Goal: Information Seeking & Learning: Learn about a topic

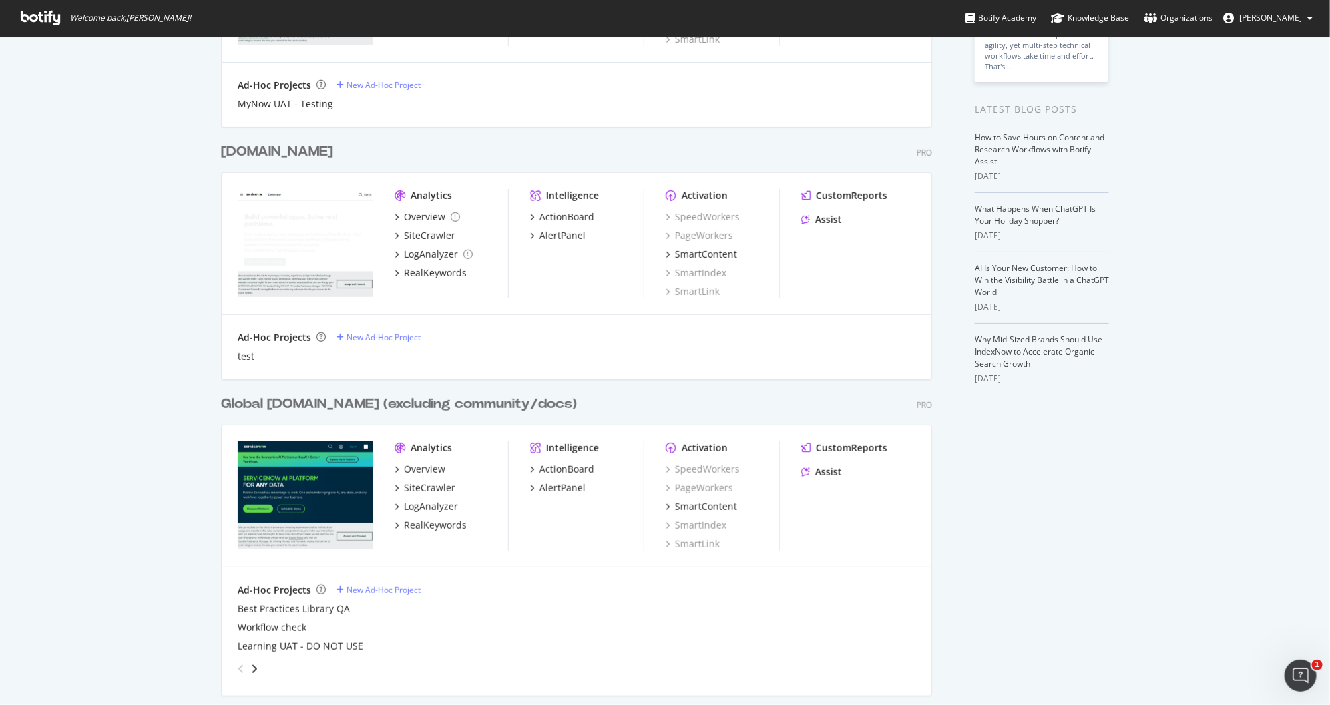
scroll to position [240, 0]
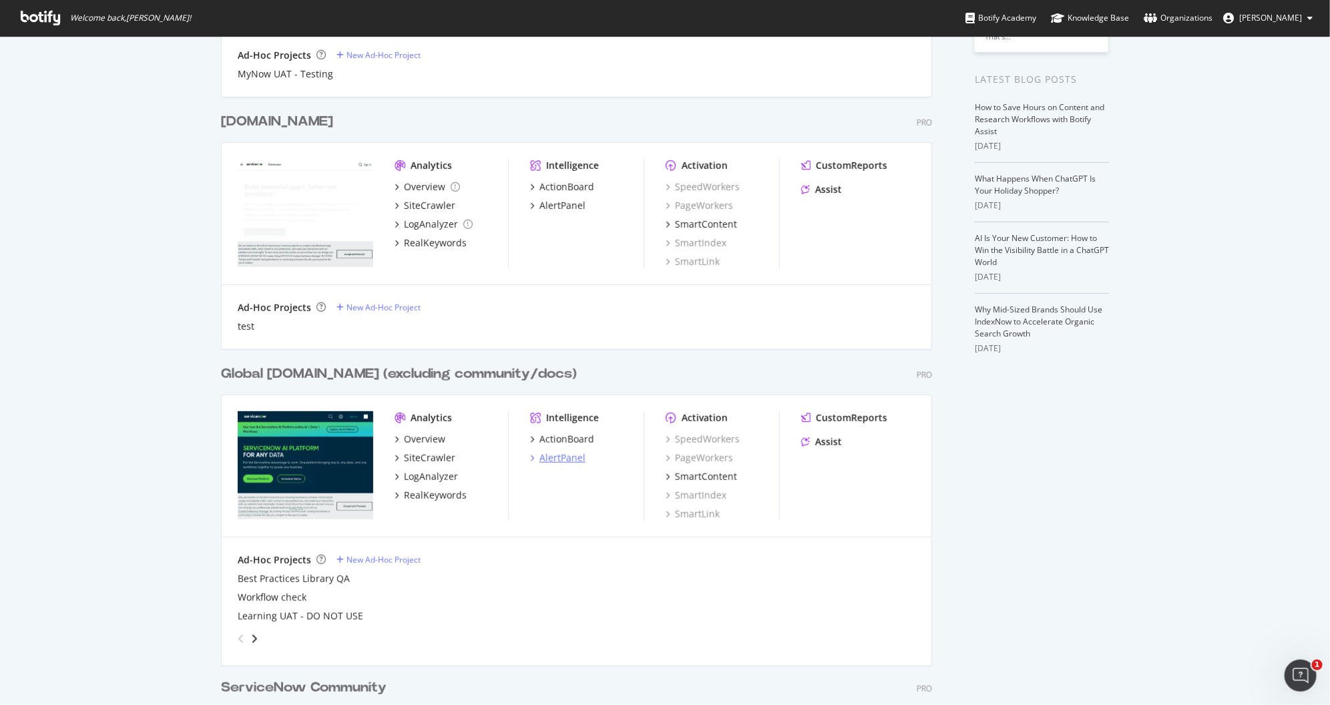
click at [549, 460] on div "AlertPanel" at bounding box center [562, 457] width 46 height 13
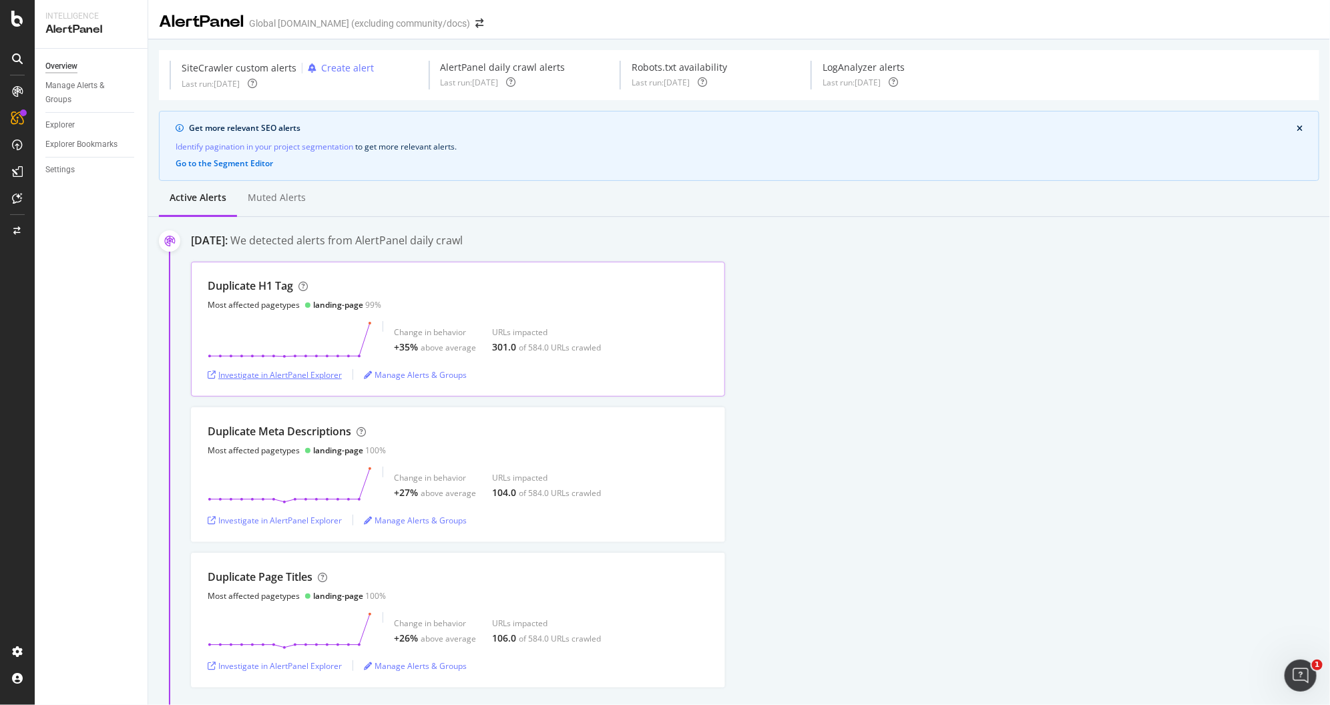
click at [309, 376] on div "Investigate in AlertPanel Explorer" at bounding box center [275, 374] width 134 height 11
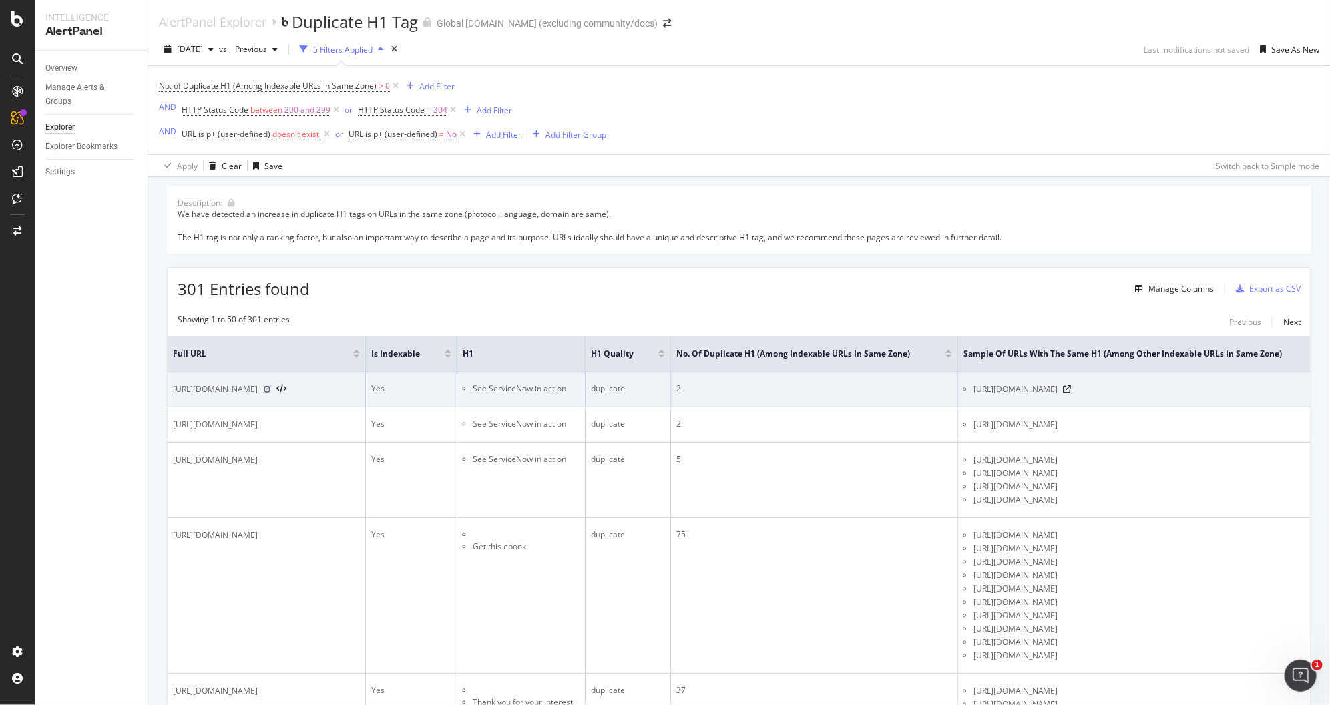
click at [271, 393] on icon at bounding box center [267, 389] width 8 height 8
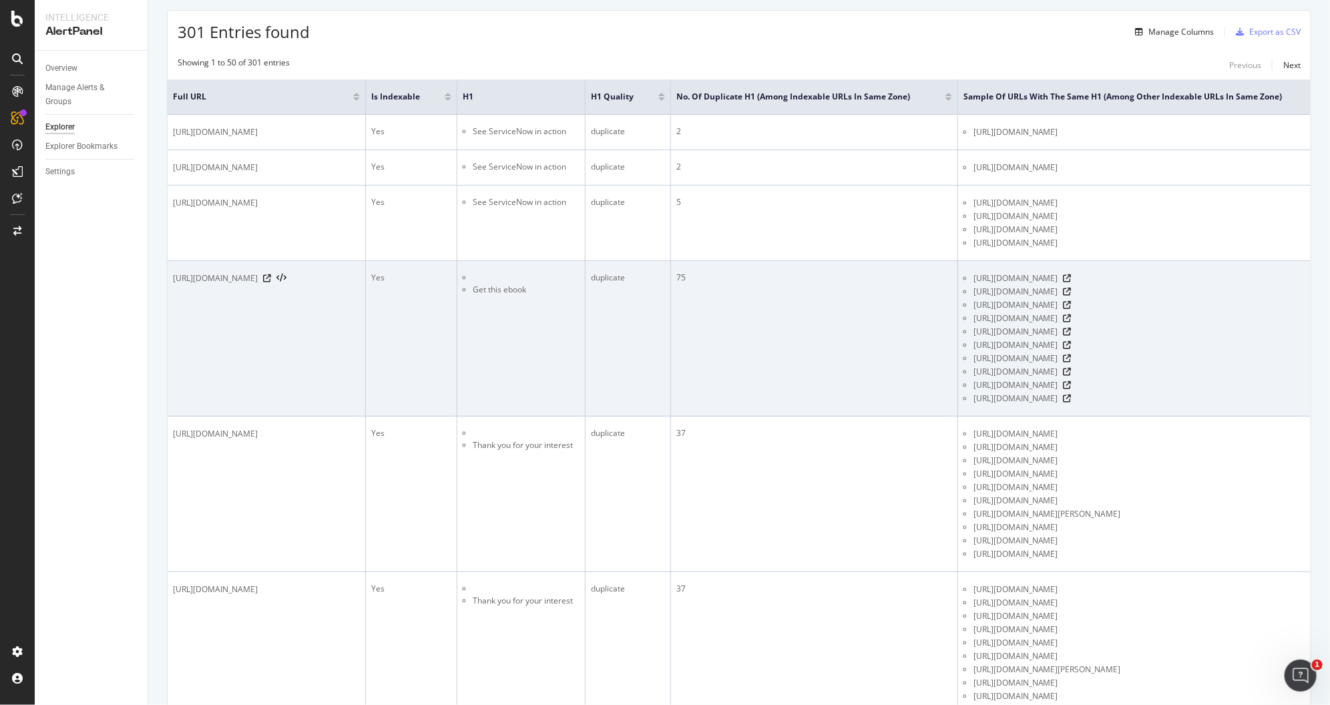
scroll to position [290, 0]
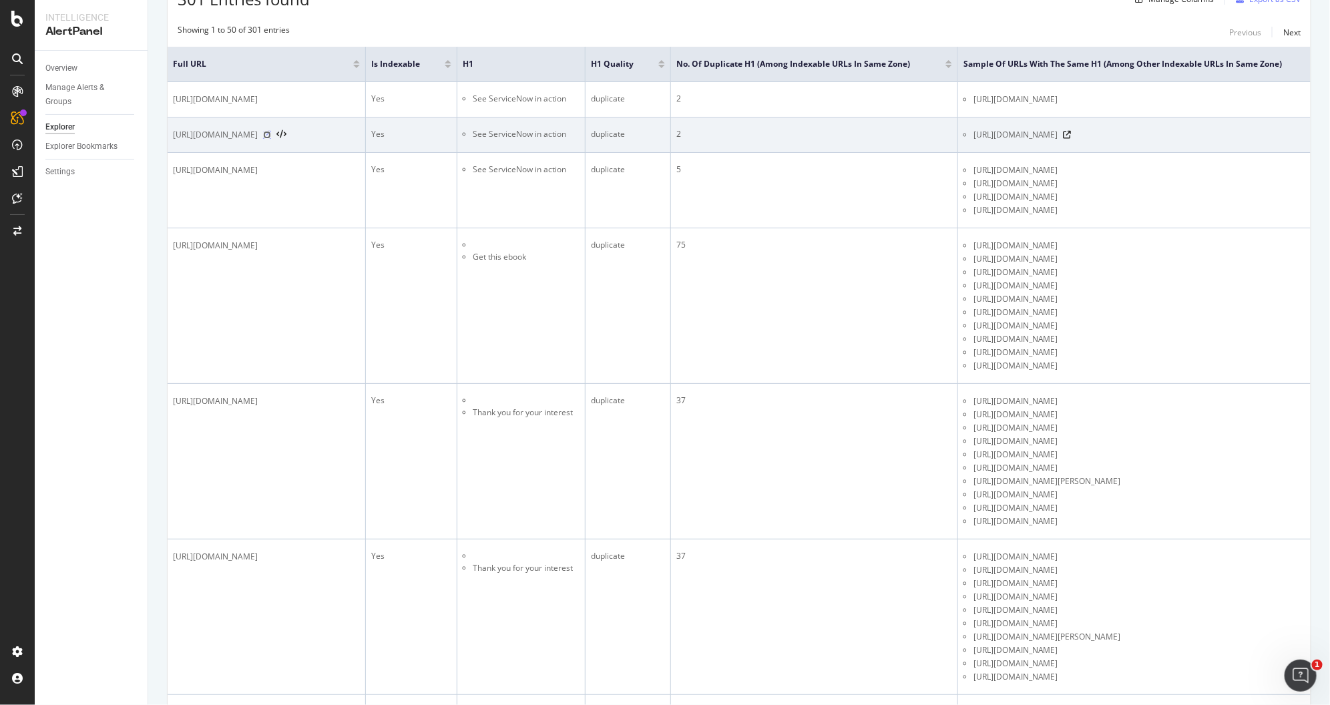
click at [271, 139] on icon at bounding box center [267, 135] width 8 height 8
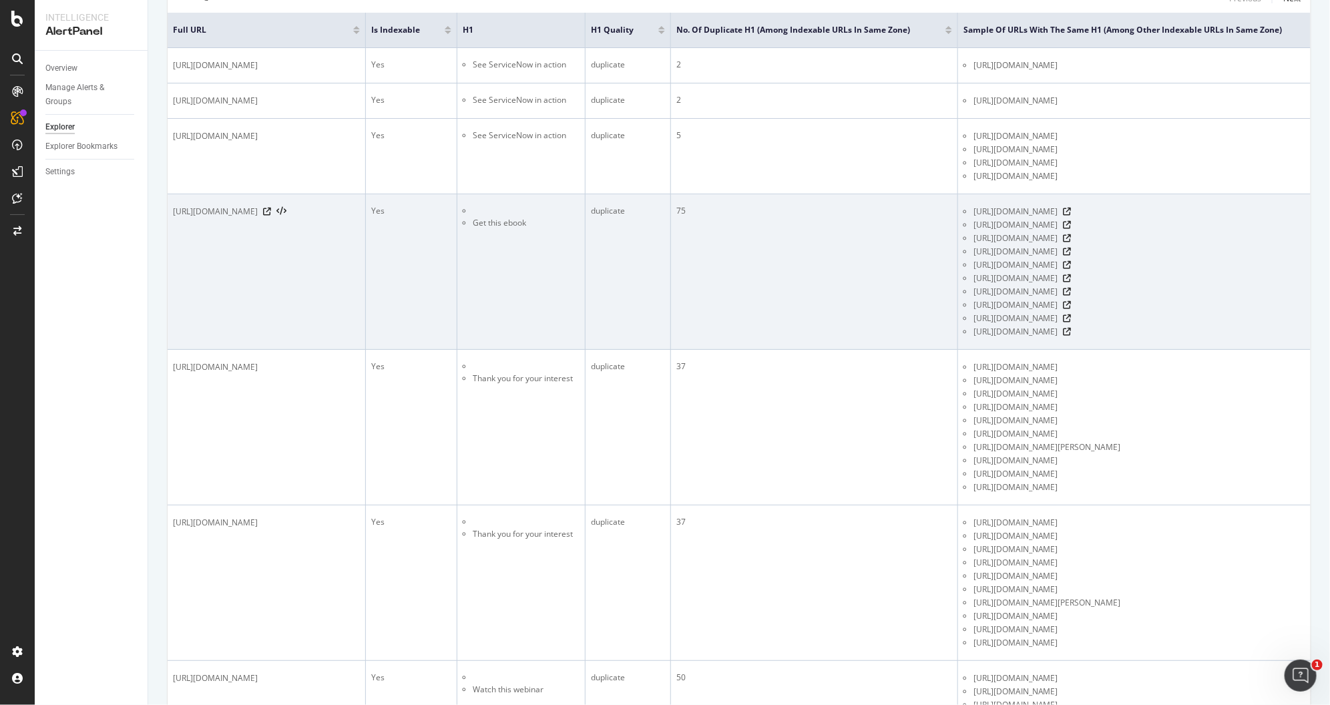
scroll to position [394, 0]
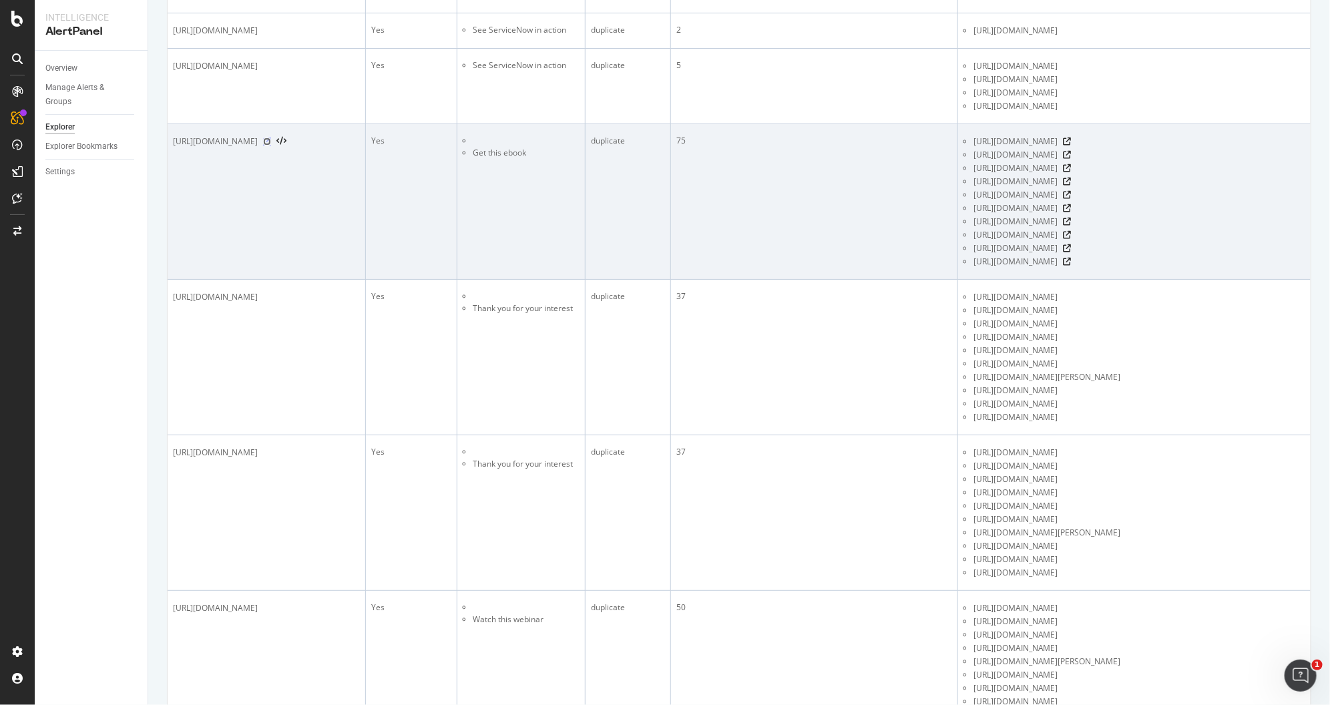
click at [271, 146] on icon at bounding box center [267, 142] width 8 height 8
